Goal: Navigation & Orientation: Find specific page/section

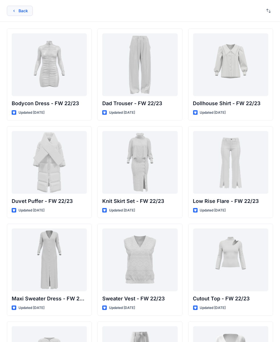
click at [23, 10] on button "Back" at bounding box center [20, 11] width 26 height 10
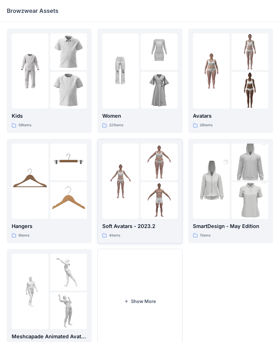
scroll to position [27, 0]
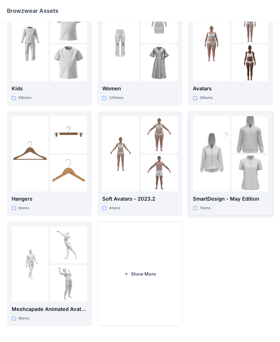
click at [231, 184] on div at bounding box center [230, 153] width 75 height 75
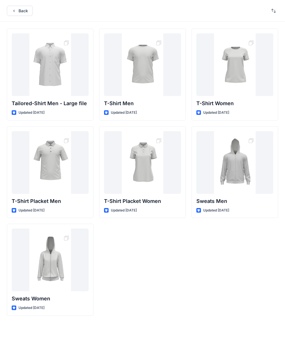
click at [19, 17] on div "Back" at bounding box center [142, 11] width 285 height 22
click at [19, 11] on button "Back" at bounding box center [20, 11] width 26 height 10
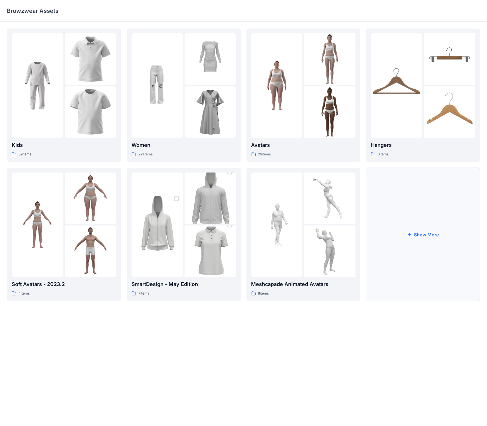
click at [285, 204] on button "Show More" at bounding box center [423, 234] width 114 height 133
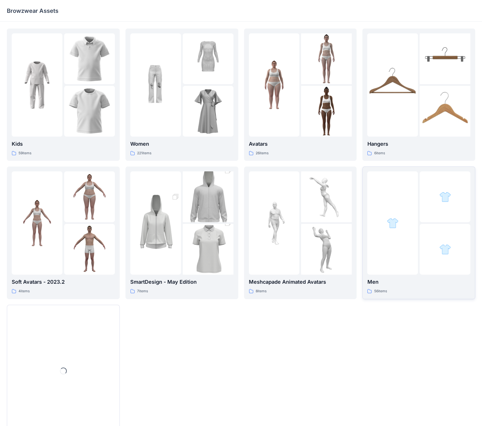
scroll to position [27, 0]
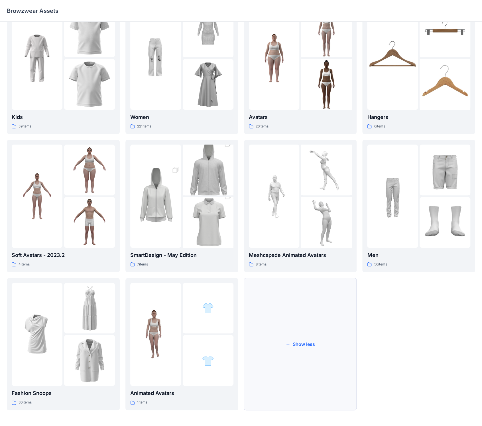
click at [285, 281] on button "Show less" at bounding box center [300, 344] width 113 height 132
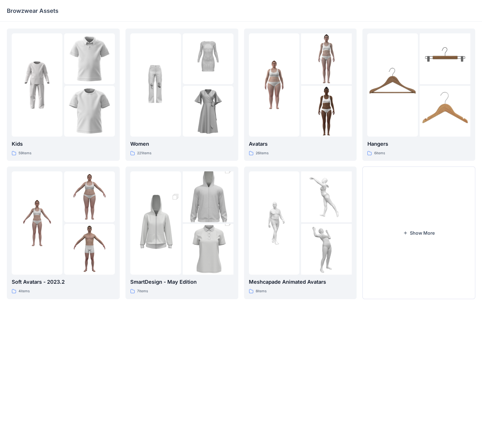
scroll to position [0, 0]
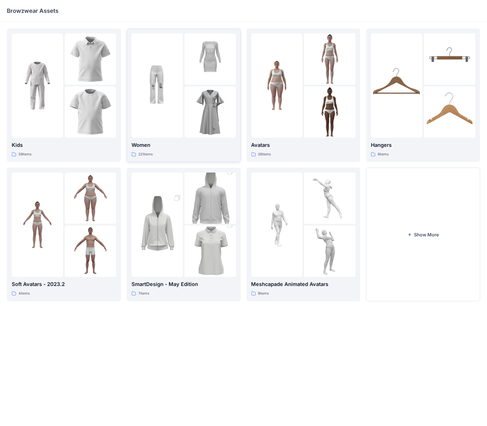
click at [186, 102] on img at bounding box center [209, 111] width 51 height 51
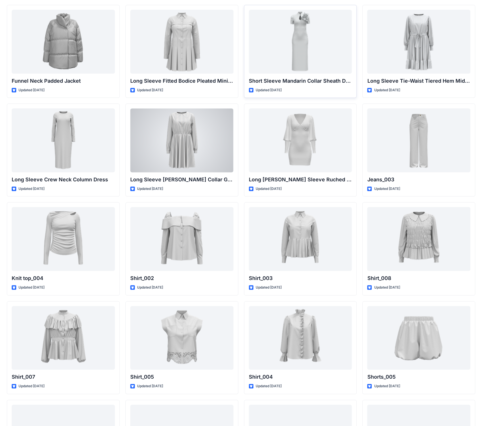
scroll to position [1702, 0]
